Goal: Task Accomplishment & Management: Use online tool/utility

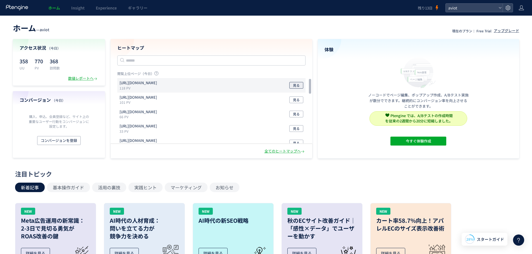
click at [295, 87] on span "見る" at bounding box center [296, 85] width 7 height 7
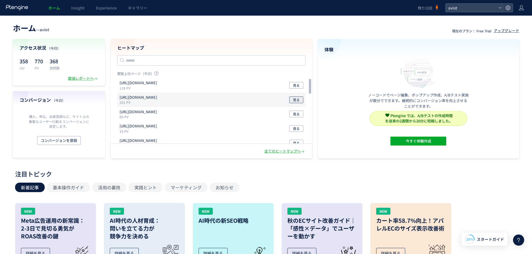
click at [298, 100] on span "見る" at bounding box center [296, 100] width 7 height 7
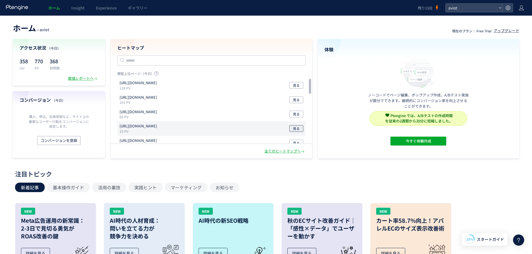
click at [297, 128] on span "見る" at bounding box center [296, 128] width 7 height 7
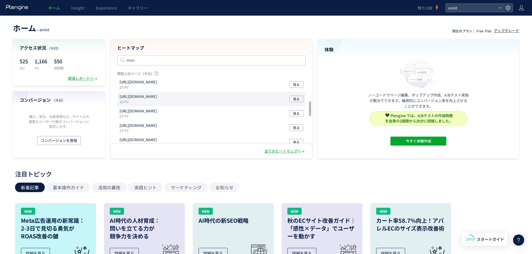
scroll to position [112, 0]
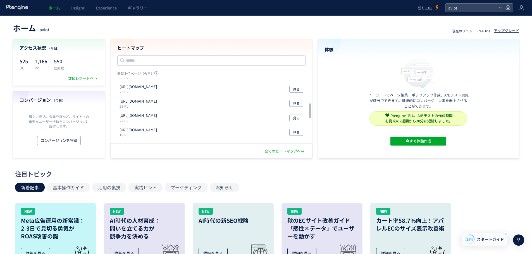
click at [473, 237] on div "28%" at bounding box center [469, 239] width 9 height 5
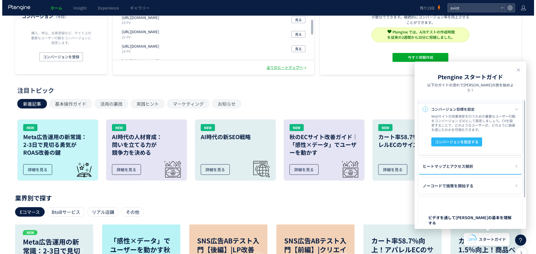
scroll to position [0, 0]
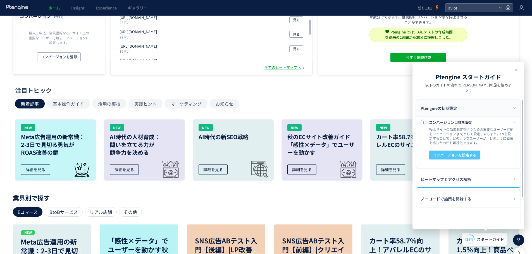
click at [461, 151] on span "コンバージョンを設定する" at bounding box center [455, 155] width 44 height 9
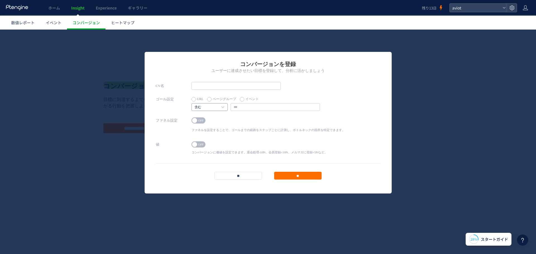
click at [222, 106] on h4 "含む" at bounding box center [210, 107] width 36 height 8
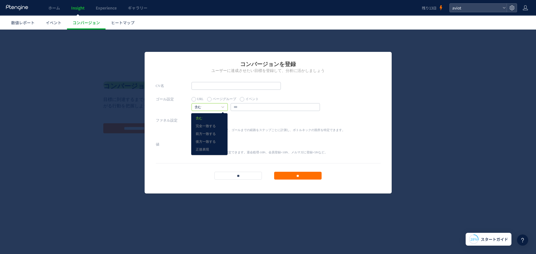
click at [222, 106] on h4 "含む" at bounding box center [210, 107] width 36 height 8
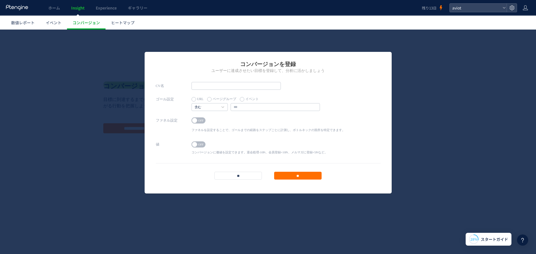
click at [200, 121] on span "OFF" at bounding box center [201, 121] width 8 height 6
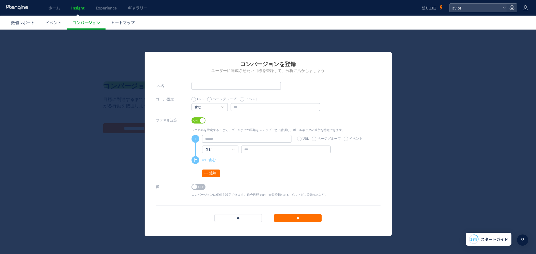
click at [200, 121] on span at bounding box center [202, 120] width 5 height 5
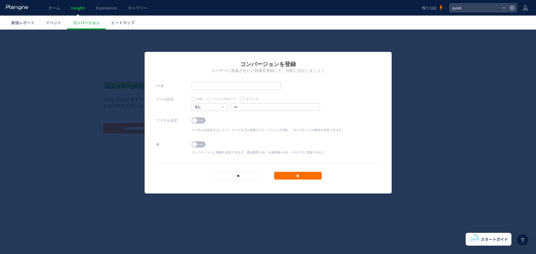
click at [197, 146] on span "OFF" at bounding box center [201, 145] width 8 height 6
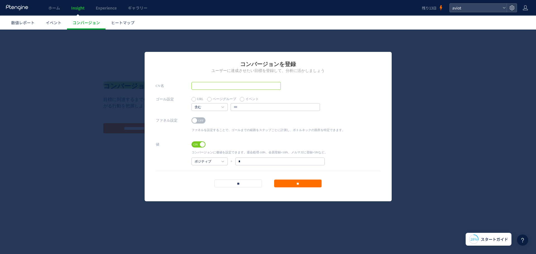
click at [236, 84] on input "text" at bounding box center [236, 86] width 89 height 8
click at [220, 105] on h4 "含む" at bounding box center [210, 107] width 36 height 8
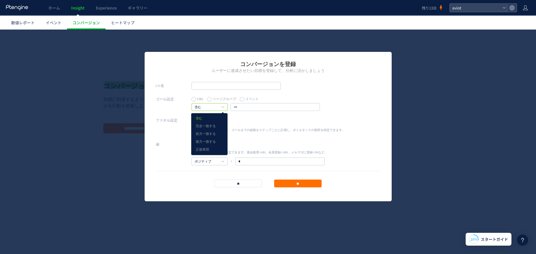
click at [220, 105] on h4 "含む" at bounding box center [210, 107] width 36 height 8
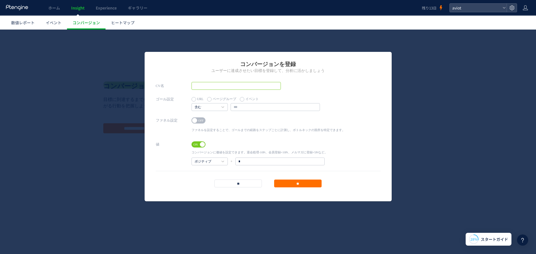
click at [223, 87] on input "text" at bounding box center [236, 86] width 89 height 8
type input "*"
type input "**********"
click at [219, 108] on h4 "含む" at bounding box center [210, 107] width 36 height 8
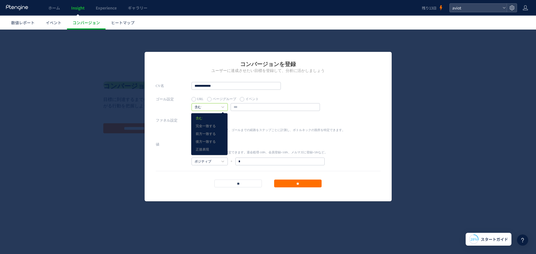
click at [219, 108] on h4 "含む" at bounding box center [210, 107] width 36 height 8
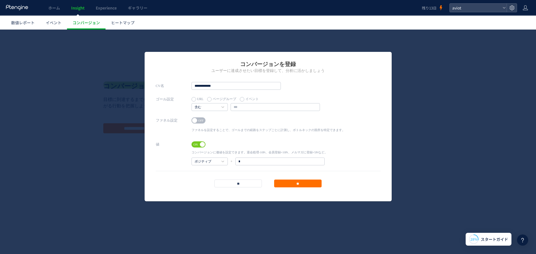
click at [241, 100] on label "イベント" at bounding box center [249, 99] width 19 height 8
click at [240, 108] on input "text" at bounding box center [275, 107] width 89 height 8
click at [312, 108] on input "text" at bounding box center [275, 107] width 89 height 8
click at [318, 107] on input "text" at bounding box center [275, 107] width 89 height 8
click at [315, 109] on input "text" at bounding box center [275, 107] width 89 height 8
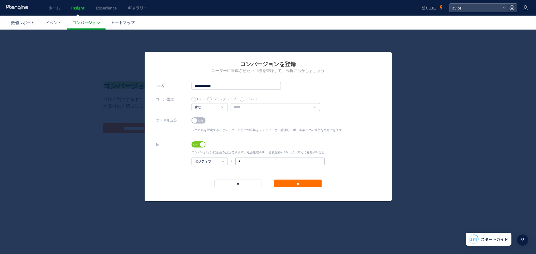
click at [198, 99] on label "URL" at bounding box center [198, 99] width 12 height 8
click at [249, 105] on input "text" at bounding box center [275, 107] width 89 height 8
paste input "**********"
type input "**********"
click at [220, 162] on h4 "ポジティブ" at bounding box center [210, 162] width 36 height 8
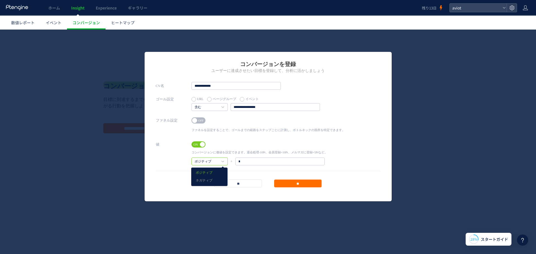
click at [220, 162] on h4 "ポジティブ" at bounding box center [210, 162] width 36 height 8
click at [243, 159] on input "*" at bounding box center [279, 162] width 89 height 8
drag, startPoint x: 243, startPoint y: 159, endPoint x: 222, endPoint y: 160, distance: 21.2
click at [222, 160] on div "ポジティブ ポジティブ ネガティブ + *" at bounding box center [261, 162] width 139 height 8
type input "**"
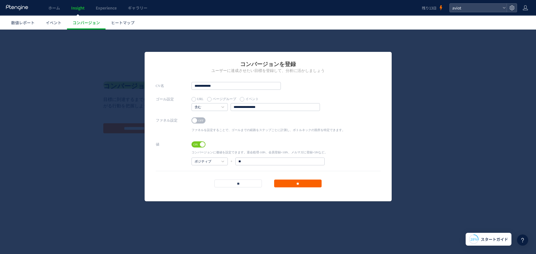
click at [291, 183] on input "**" at bounding box center [297, 184] width 47 height 8
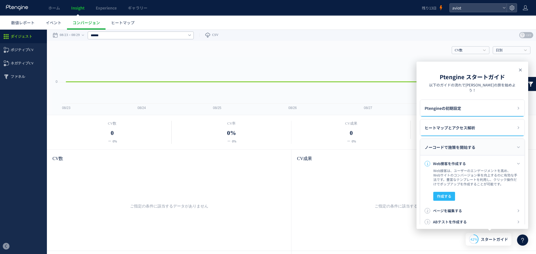
click at [520, 70] on icon at bounding box center [520, 70] width 7 height 7
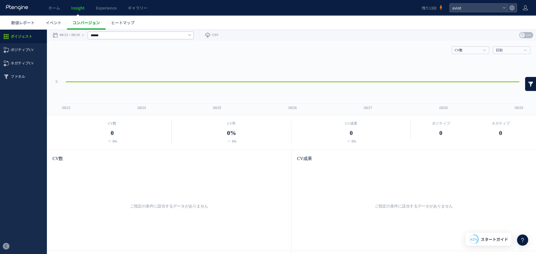
click at [91, 20] on span "コンバージョン" at bounding box center [86, 23] width 27 height 6
click at [30, 47] on span "ポジティブCV" at bounding box center [22, 49] width 23 height 13
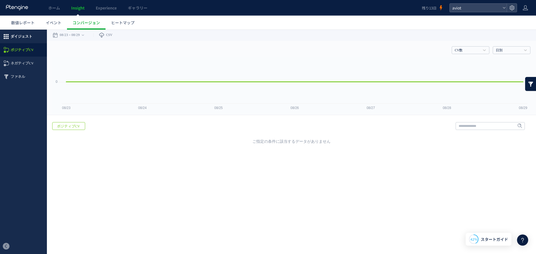
click at [34, 39] on span "ダイジェスト" at bounding box center [23, 36] width 47 height 13
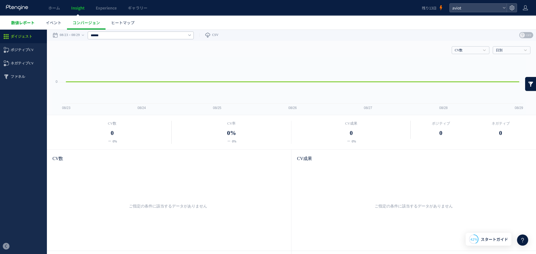
click at [25, 25] on span "数値レポート" at bounding box center [22, 23] width 23 height 6
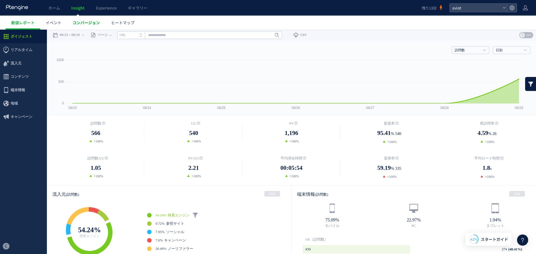
click at [82, 26] on link "コンバージョン" at bounding box center [86, 23] width 39 height 14
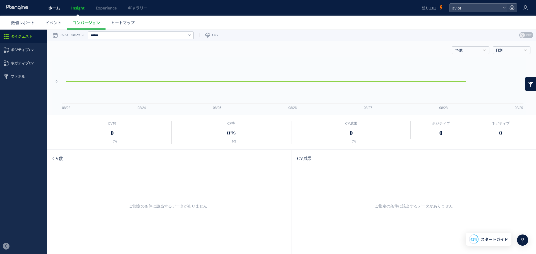
click at [52, 8] on span "ホーム" at bounding box center [54, 8] width 12 height 6
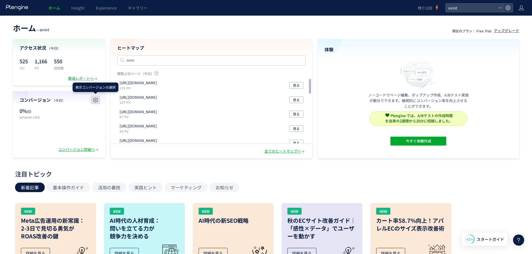
click at [94, 100] on use "button" at bounding box center [95, 100] width 5 height 5
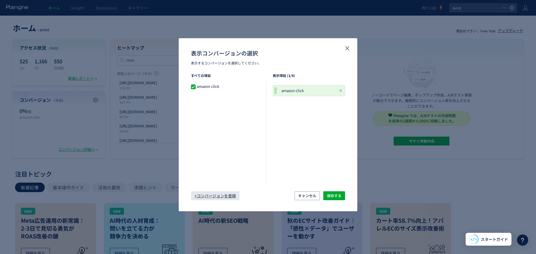
click at [221, 198] on span "+コンバージョンを登録" at bounding box center [215, 196] width 41 height 9
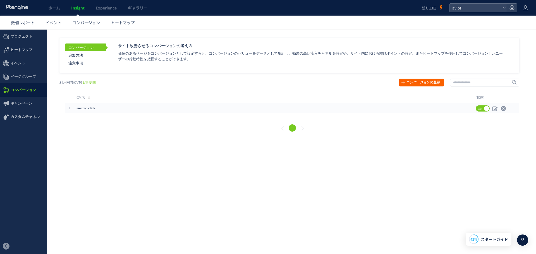
click at [414, 83] on link "コンバージョンの登録" at bounding box center [421, 83] width 45 height 8
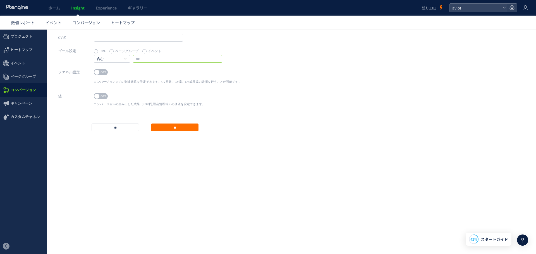
click at [144, 58] on input "text" at bounding box center [177, 59] width 89 height 8
paste input "**********"
type input "**********"
click at [99, 98] on span "OFF" at bounding box center [103, 96] width 8 height 6
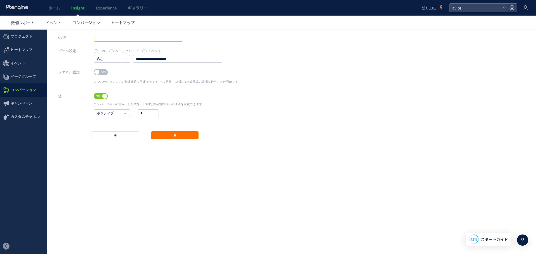
click at [125, 39] on input "text" at bounding box center [138, 38] width 89 height 8
type input "*"
type input "**********"
click at [143, 114] on input "*" at bounding box center [148, 113] width 21 height 8
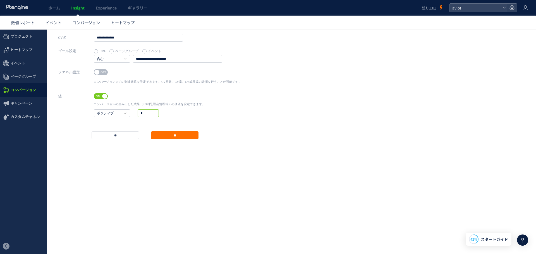
drag, startPoint x: 143, startPoint y: 114, endPoint x: 132, endPoint y: 114, distance: 10.9
click at [135, 114] on div "ポジティブ ポジティブ ネガティブ + *" at bounding box center [149, 113] width 111 height 8
type input "**"
click at [165, 132] on input "**" at bounding box center [174, 135] width 47 height 8
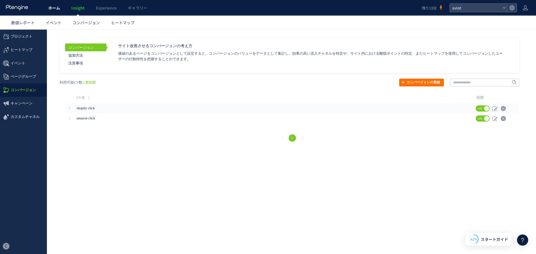
click at [53, 7] on span "ホーム" at bounding box center [54, 8] width 12 height 6
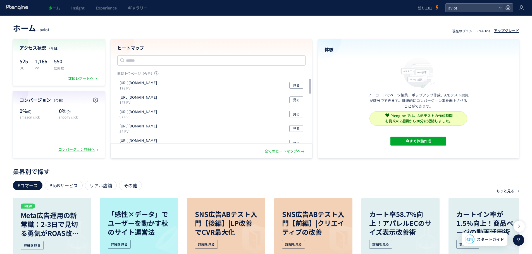
click at [496, 32] on div "アップグレード" at bounding box center [506, 30] width 25 height 5
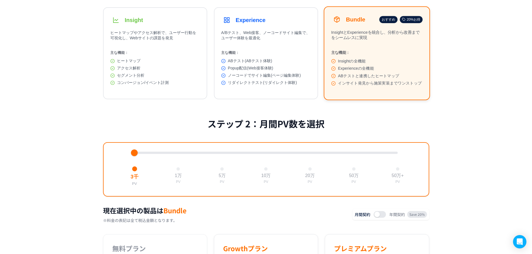
scroll to position [56, 0]
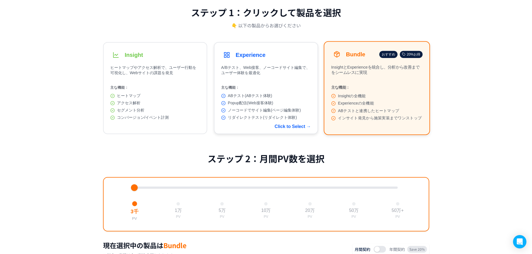
click at [229, 103] on span "Popup配信(Web接客体験)" at bounding box center [250, 103] width 45 height 5
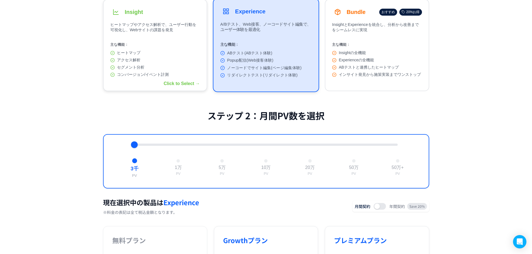
scroll to position [71, 0]
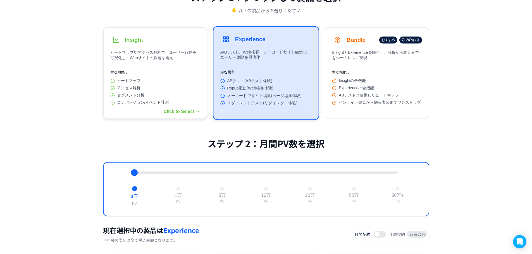
click at [182, 104] on div "コンバージョン/イベント計測" at bounding box center [155, 102] width 90 height 5
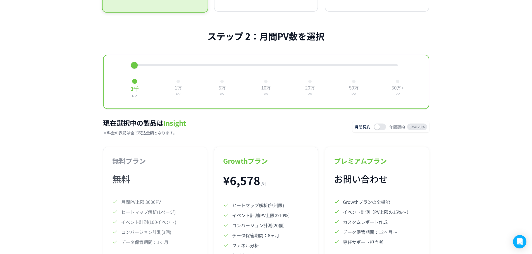
scroll to position [183, 0]
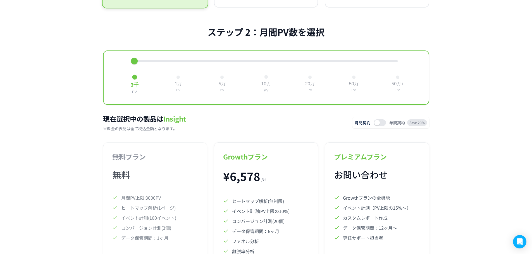
click at [264, 82] on button "10万 PV" at bounding box center [266, 84] width 15 height 22
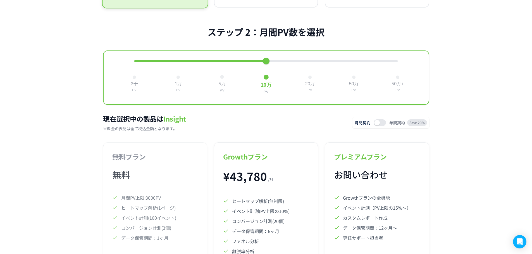
click at [223, 87] on div "5万" at bounding box center [221, 84] width 7 height 6
click at [181, 86] on div "1万" at bounding box center [177, 84] width 7 height 6
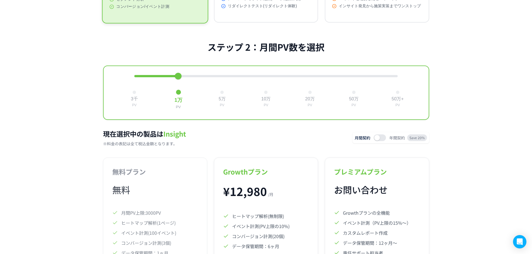
scroll to position [0, 0]
